Goal: Task Accomplishment & Management: Manage account settings

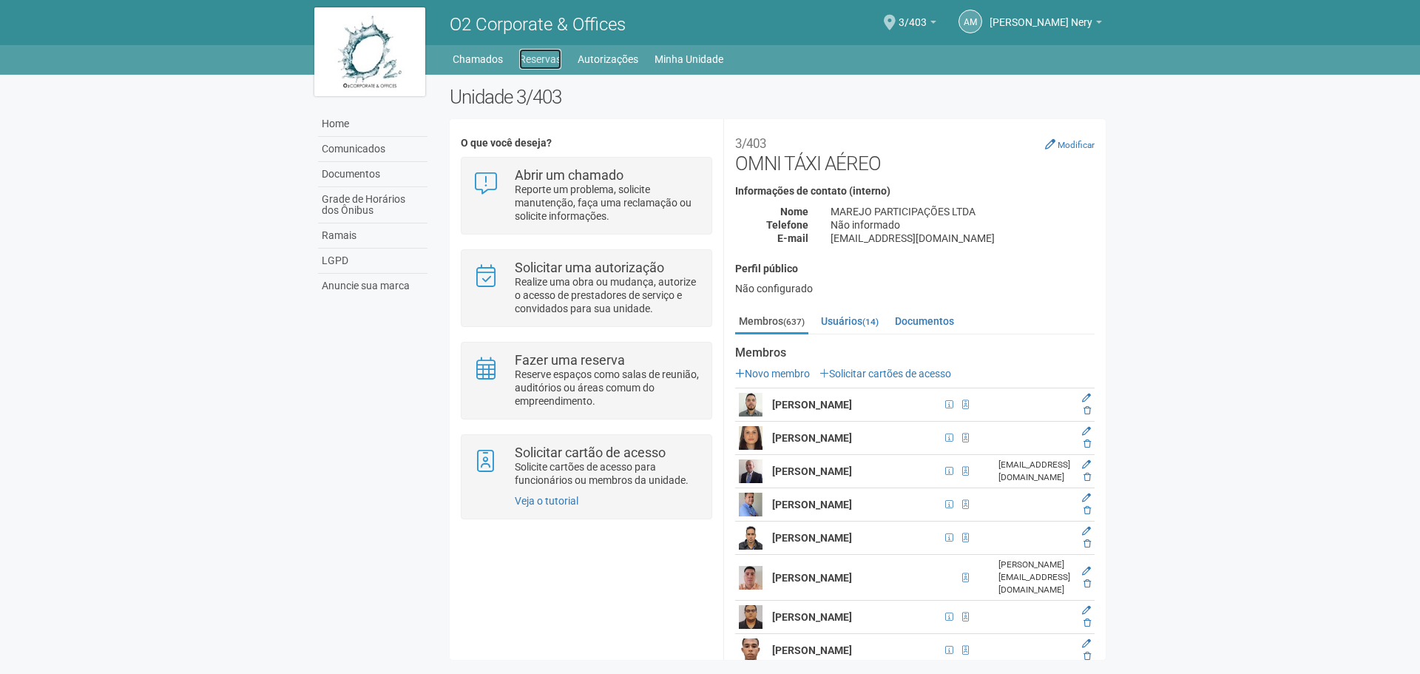
drag, startPoint x: 0, startPoint y: 0, endPoint x: 533, endPoint y: 64, distance: 536.3
click at [533, 64] on link "Reservas" at bounding box center [540, 59] width 42 height 21
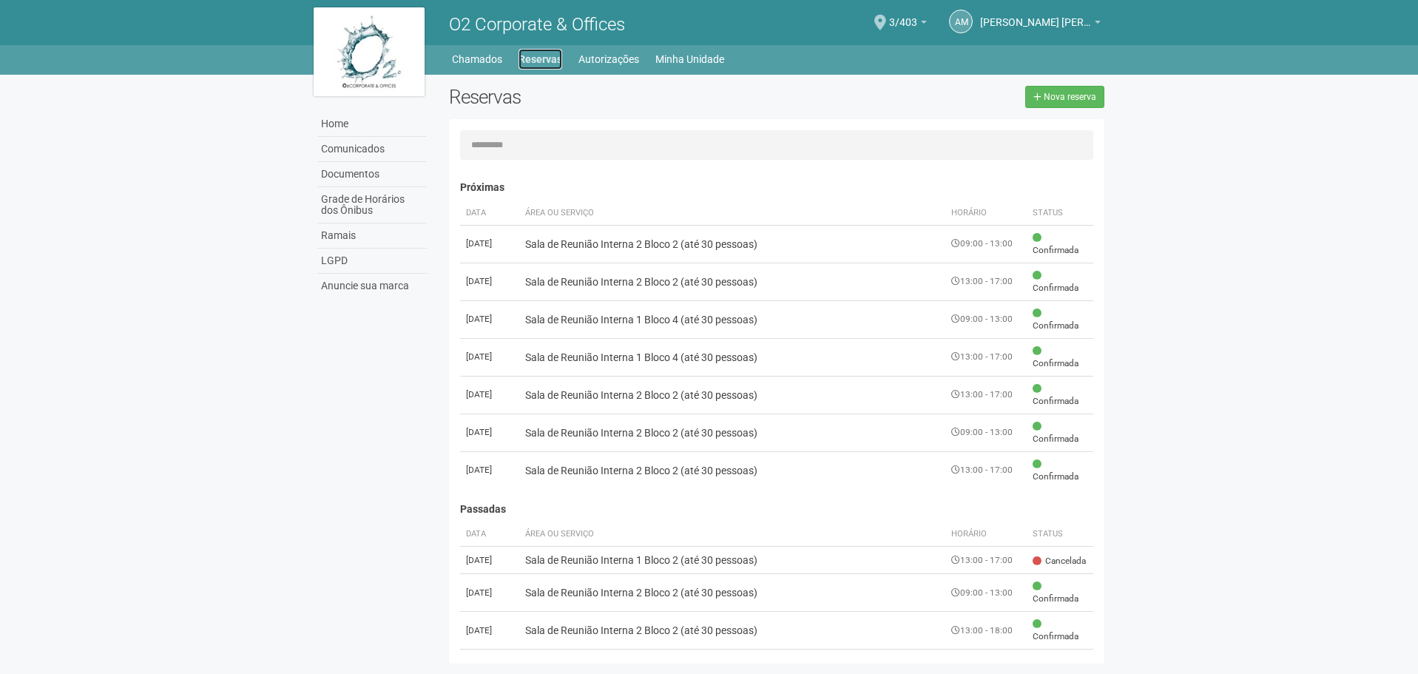
click at [543, 67] on link "Reservas" at bounding box center [541, 59] width 44 height 21
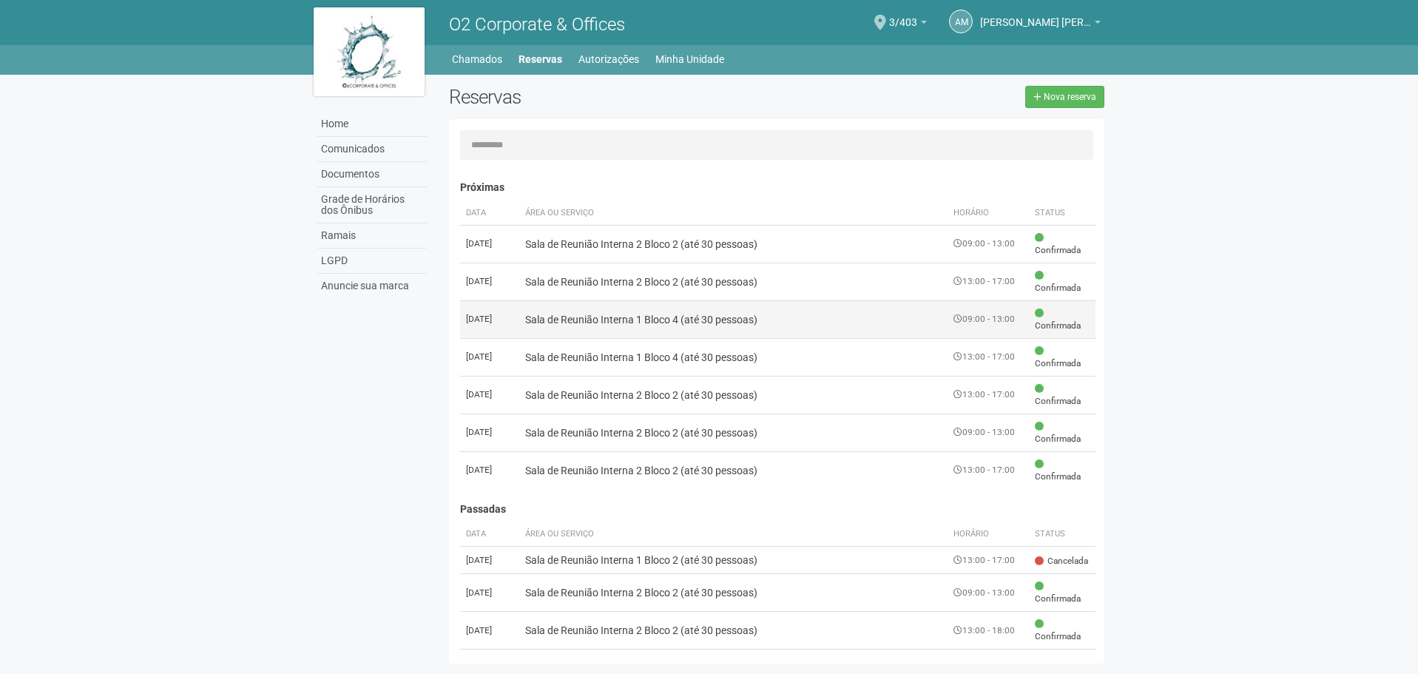
click at [661, 324] on td "Sala de Reunião Interna 1 Bloco 4 (até 30 pessoas)" at bounding box center [733, 319] width 429 height 38
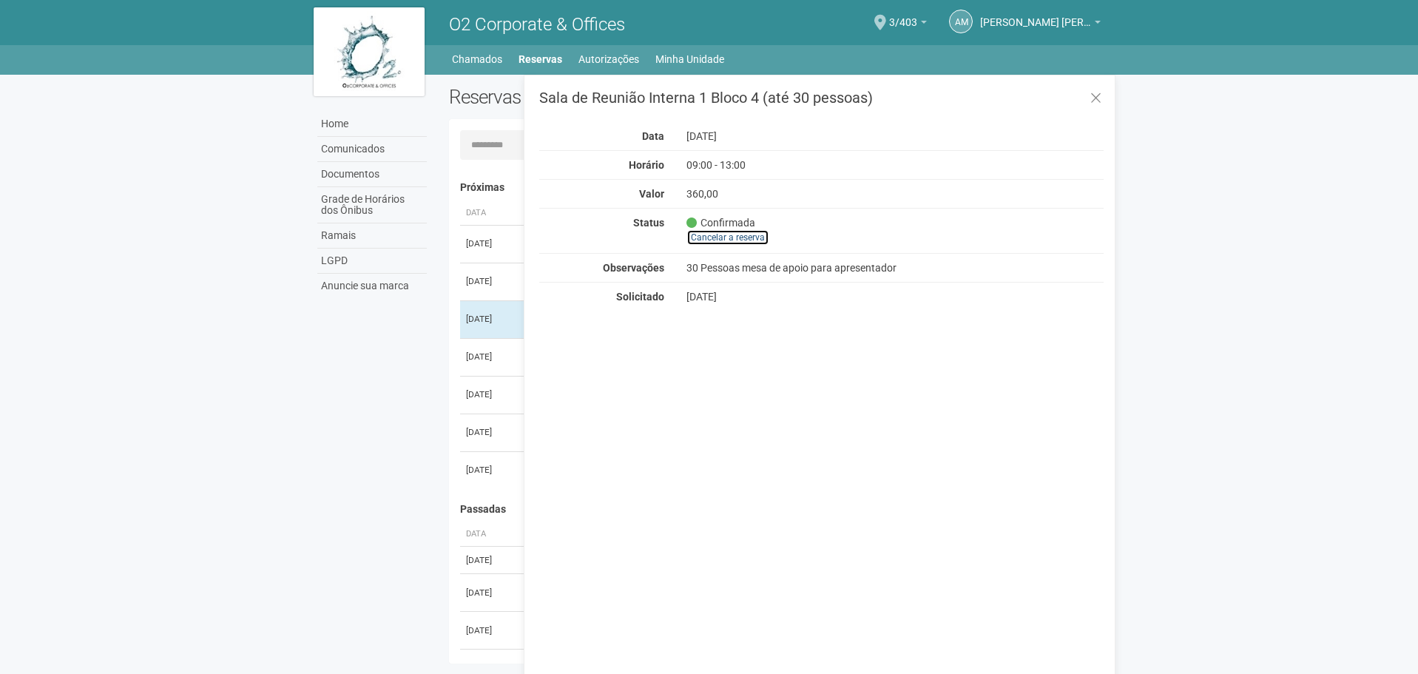
click at [721, 237] on link "Cancelar a reserva" at bounding box center [727, 237] width 83 height 16
click at [1092, 94] on icon at bounding box center [1095, 98] width 11 height 15
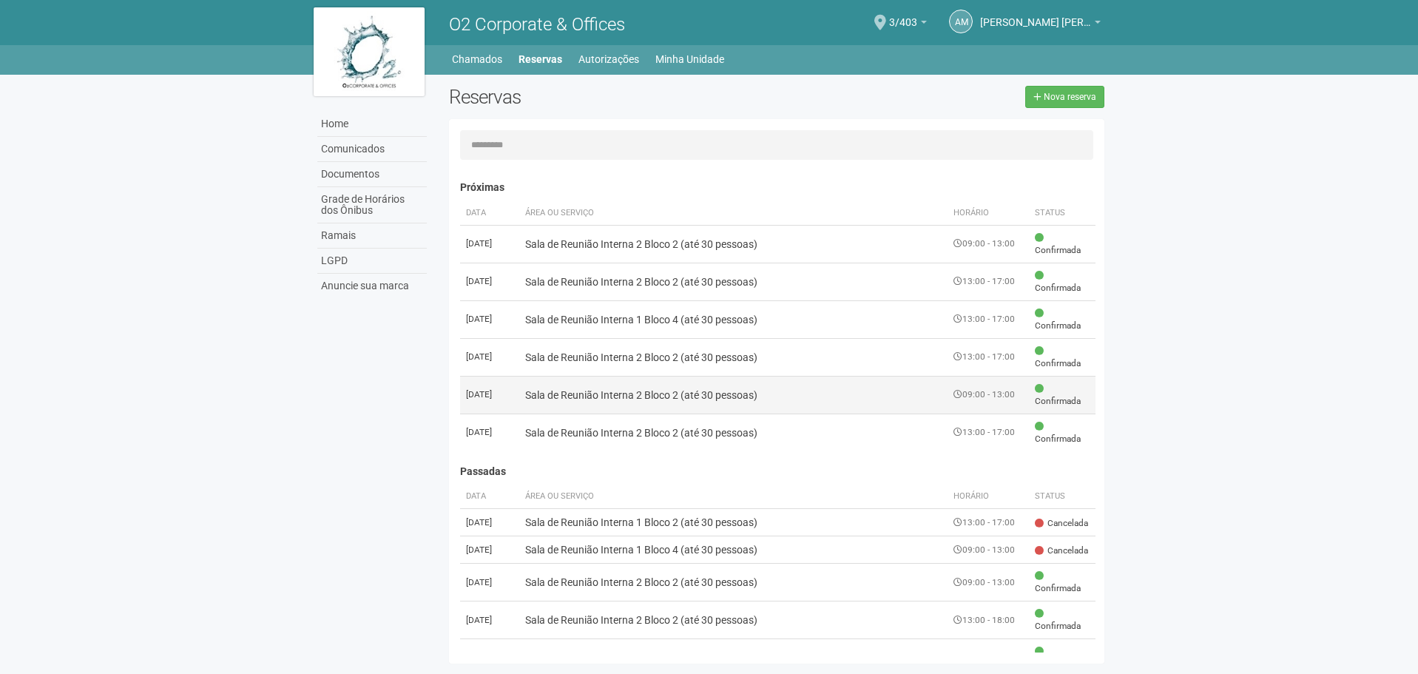
click at [757, 406] on td "Sala de Reunião Interna 2 Bloco 2 (até 30 pessoas)" at bounding box center [733, 395] width 429 height 38
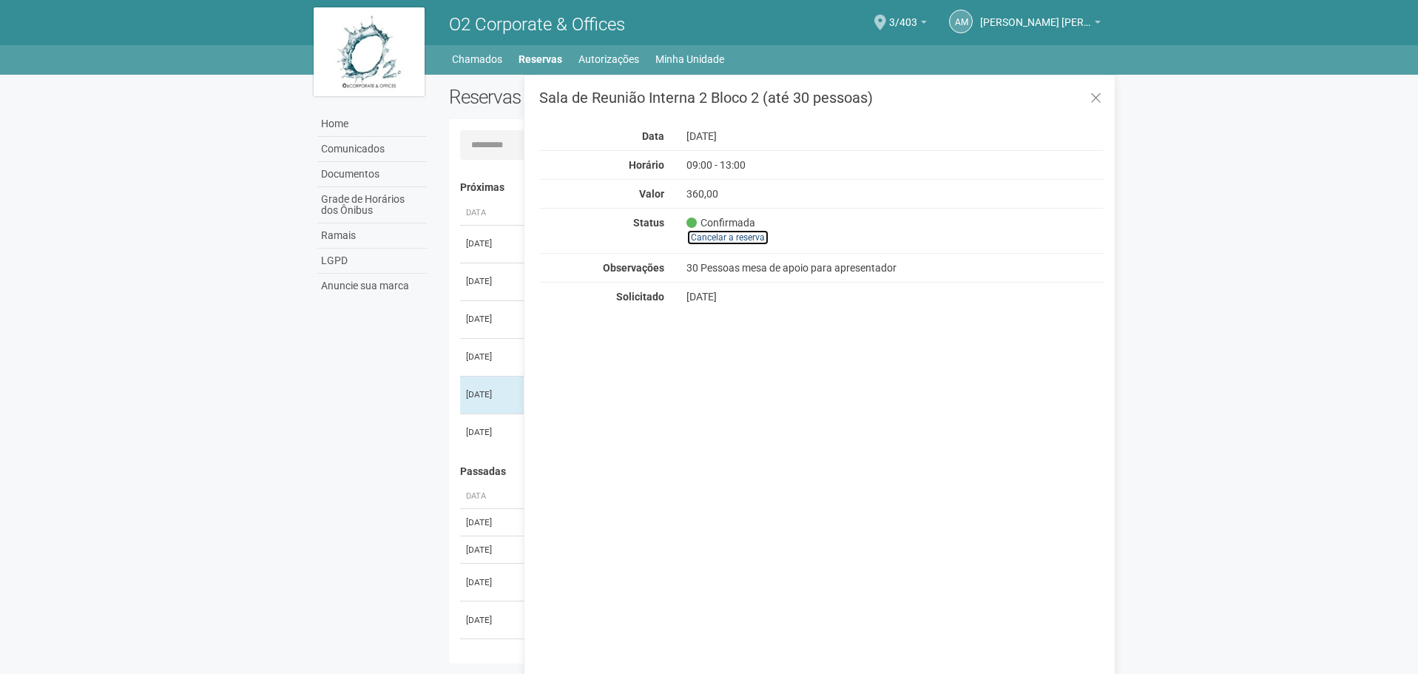
click at [734, 240] on link "Cancelar a reserva" at bounding box center [727, 237] width 83 height 16
